Goal: Information Seeking & Learning: Learn about a topic

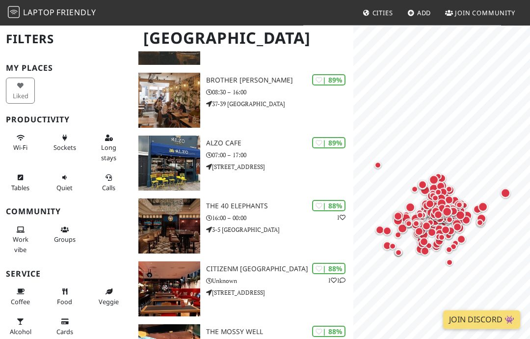
scroll to position [833, 0]
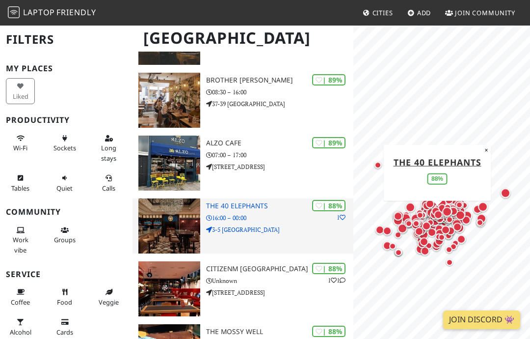
click at [186, 214] on img at bounding box center [169, 225] width 62 height 55
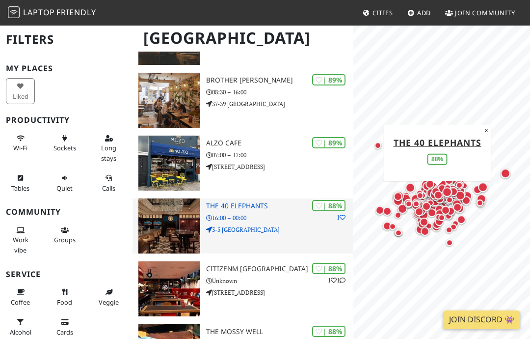
scroll to position [873, 0]
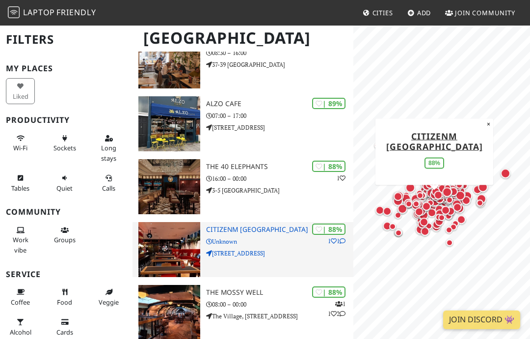
click at [252, 227] on h3 "citizenM London Victoria Station hotel" at bounding box center [279, 229] width 147 height 8
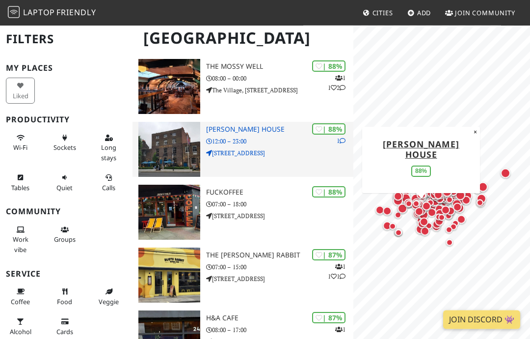
scroll to position [1099, 0]
click at [258, 144] on div "| 88% 1 Aragon House 12:00 – 23:00 247 New Kings Road" at bounding box center [279, 149] width 147 height 55
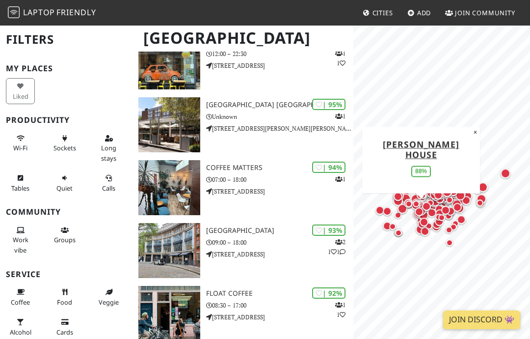
scroll to position [173, 0]
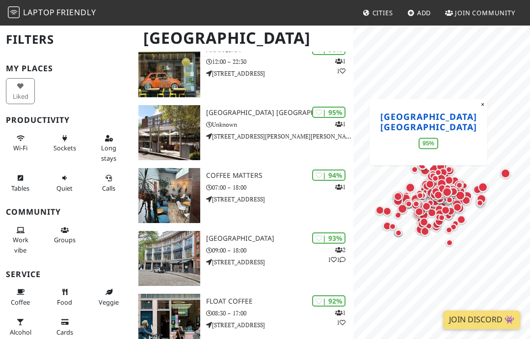
click at [443, 110] on link "Premier Inn London Hampstead hotel" at bounding box center [428, 121] width 97 height 22
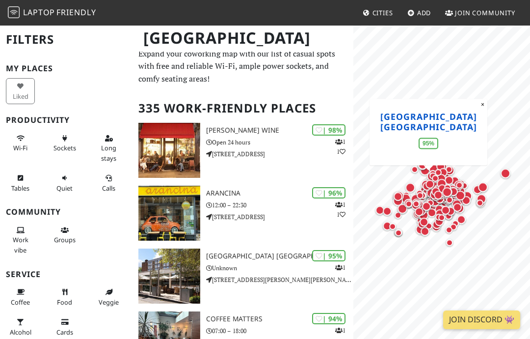
scroll to position [28, 0]
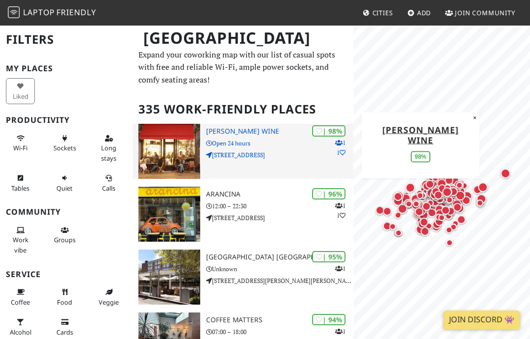
click at [285, 142] on p "Open 24 hours" at bounding box center [279, 142] width 147 height 9
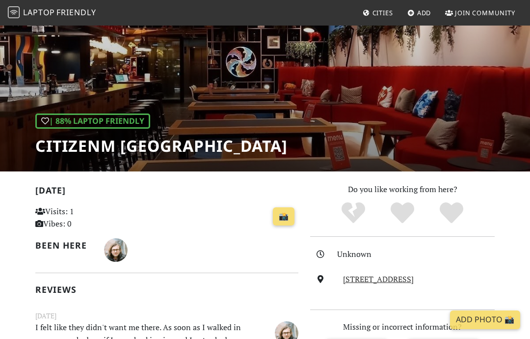
scroll to position [47, 0]
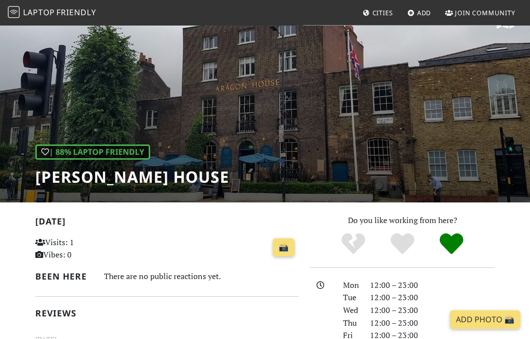
scroll to position [11, 0]
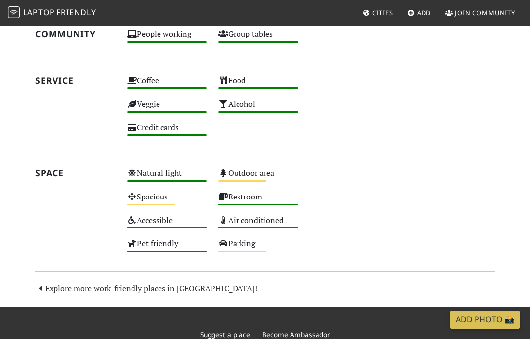
scroll to position [469, 0]
